Goal: Task Accomplishment & Management: Manage account settings

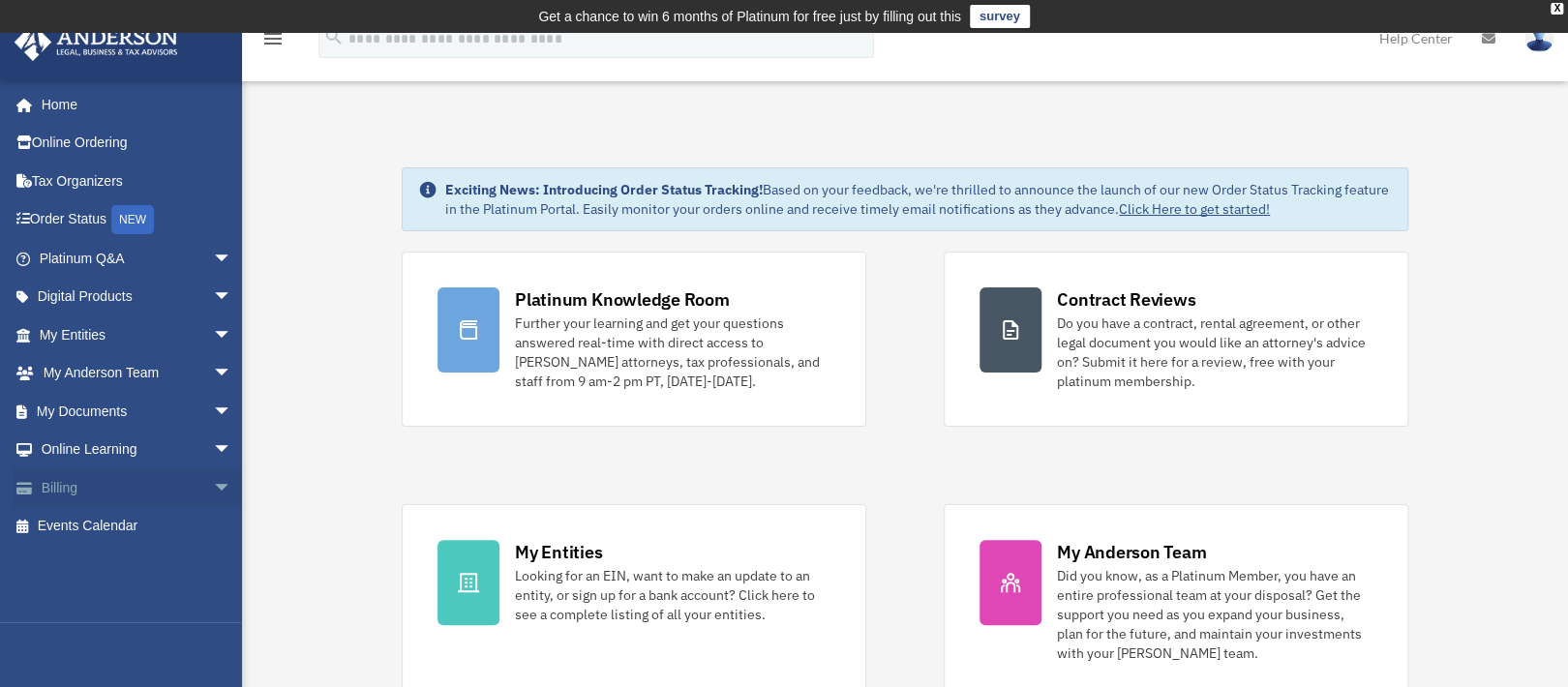
click at [213, 485] on span "arrow_drop_down" at bounding box center [231, 488] width 38 height 39
click at [112, 607] on link "Manage Payments" at bounding box center [145, 603] width 234 height 38
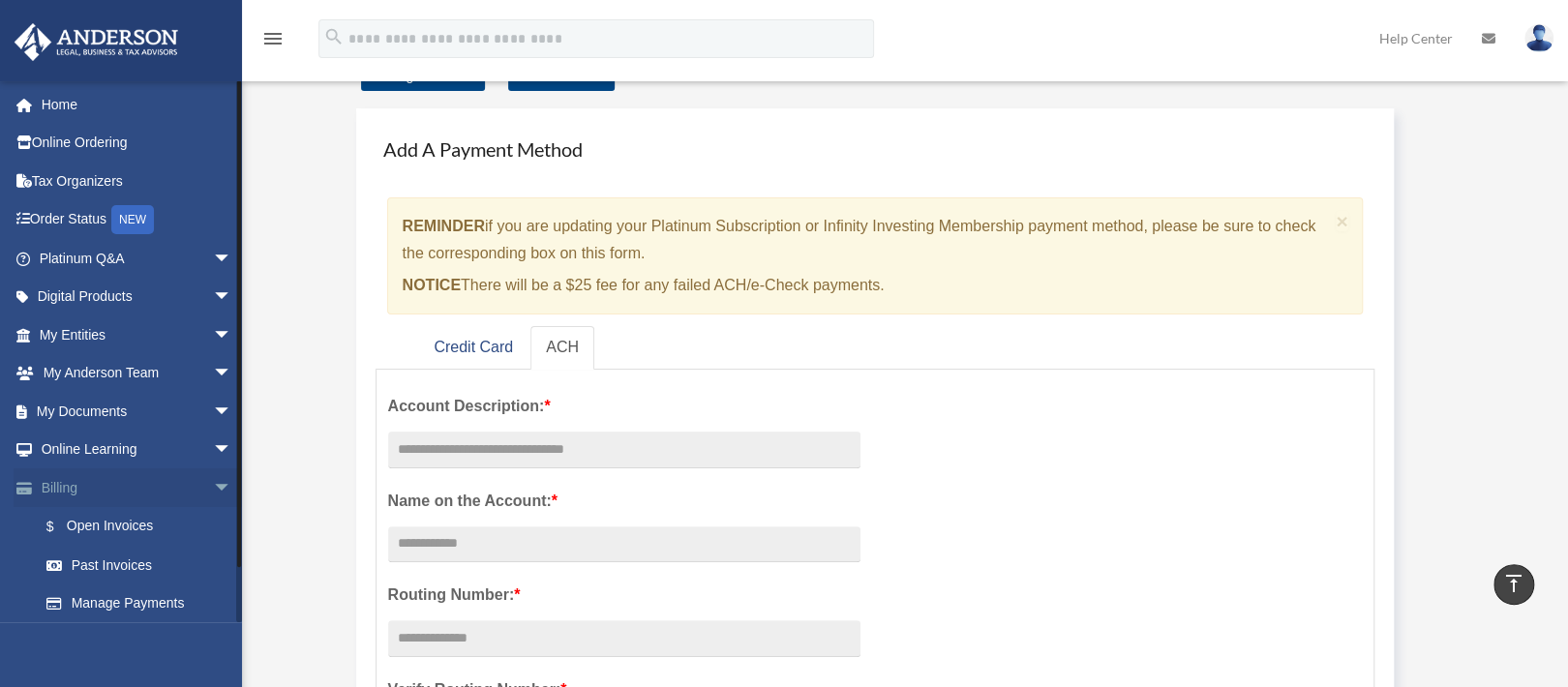
scroll to position [89, 0]
click at [52, 482] on link "Billing arrow_drop_down" at bounding box center [138, 487] width 248 height 38
click at [213, 485] on span "arrow_drop_down" at bounding box center [231, 488] width 38 height 39
